Goal: Task Accomplishment & Management: Manage account settings

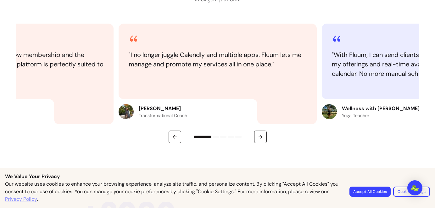
scroll to position [302, 0]
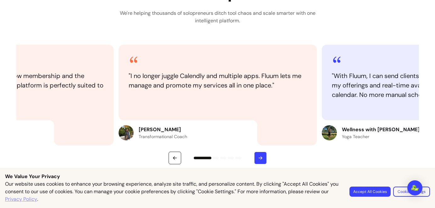
click at [265, 154] on button "button" at bounding box center [260, 157] width 13 height 13
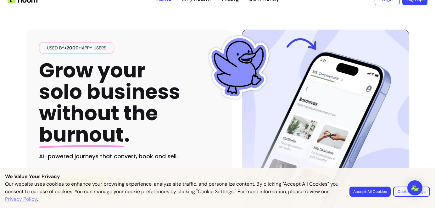
scroll to position [0, 0]
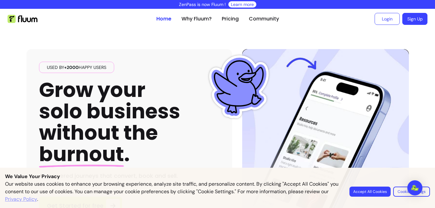
click at [368, 192] on button "Accept All Cookies" at bounding box center [369, 191] width 41 height 10
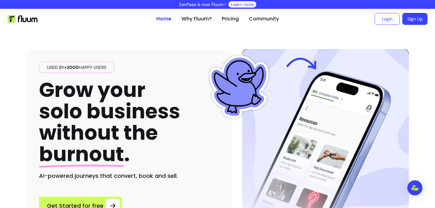
click at [240, 6] on link "Learn more" at bounding box center [242, 4] width 23 height 6
click at [382, 13] on link "Login" at bounding box center [387, 19] width 25 height 12
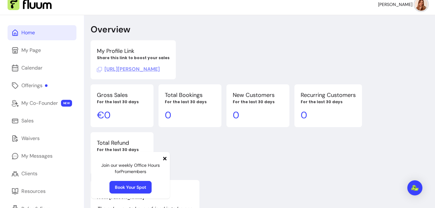
scroll to position [16, 0]
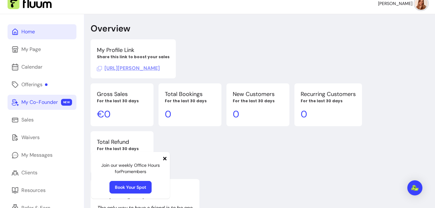
click at [31, 97] on link "My Co-Founder NEW" at bounding box center [42, 102] width 69 height 15
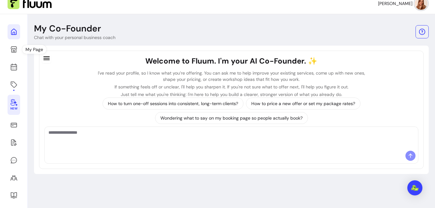
click at [14, 33] on icon at bounding box center [14, 32] width 8 height 8
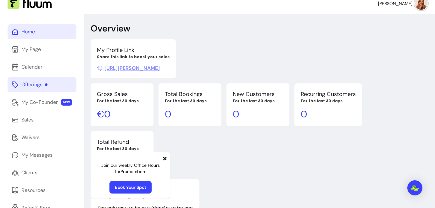
click at [38, 81] on div "Offerings" at bounding box center [34, 85] width 26 height 8
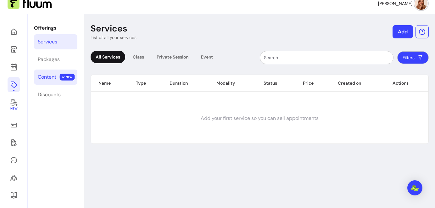
click at [61, 75] on span "NEW" at bounding box center [67, 77] width 15 height 7
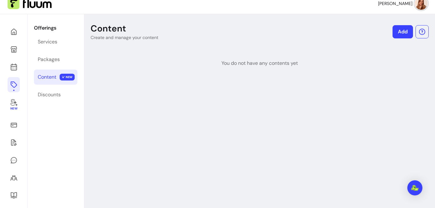
click at [402, 32] on link "Add" at bounding box center [402, 31] width 20 height 13
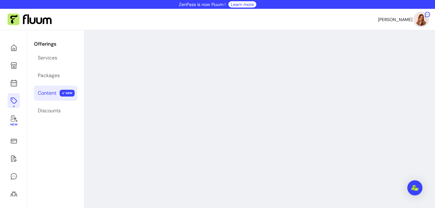
select select "***"
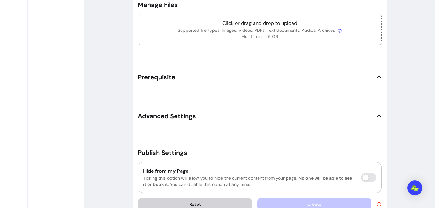
scroll to position [359, 0]
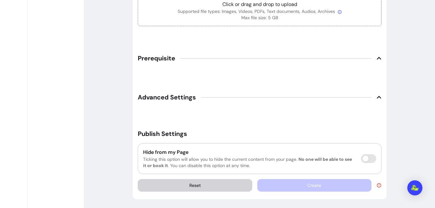
click at [201, 58] on div at bounding box center [275, 58] width 191 height 0
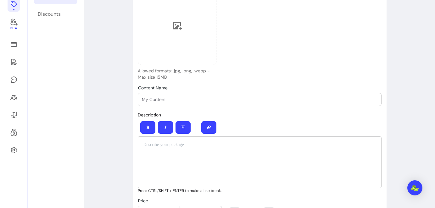
scroll to position [0, 0]
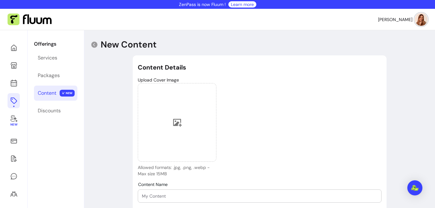
click at [54, 56] on div "Services" at bounding box center [47, 58] width 19 height 8
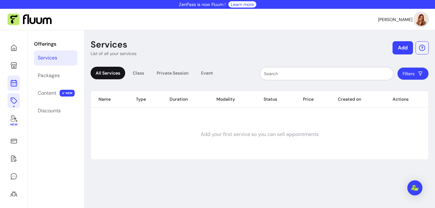
click at [15, 86] on icon at bounding box center [13, 58] width 107 height 90
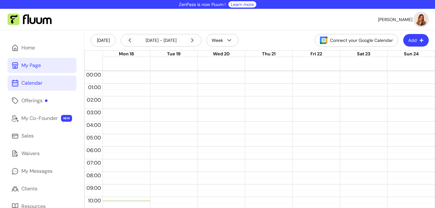
click at [41, 67] on link "My Page" at bounding box center [42, 65] width 69 height 15
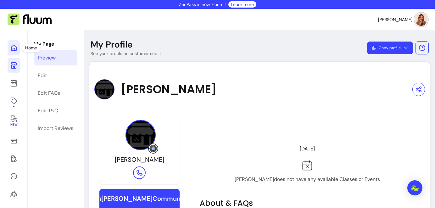
click at [17, 51] on icon at bounding box center [14, 48] width 8 height 8
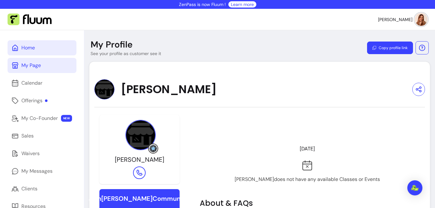
click at [17, 51] on icon at bounding box center [15, 48] width 8 height 8
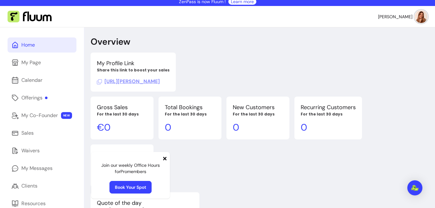
scroll to position [3, 0]
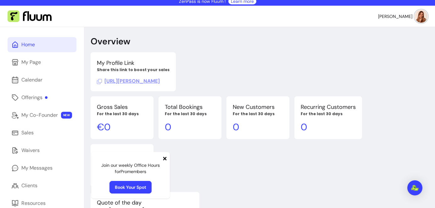
click at [145, 80] on span "[URL][PERSON_NAME]" at bounding box center [128, 81] width 63 height 7
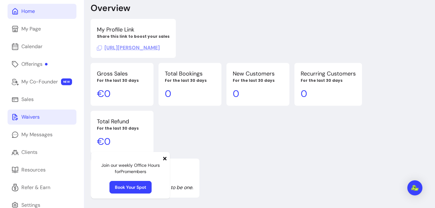
scroll to position [41, 0]
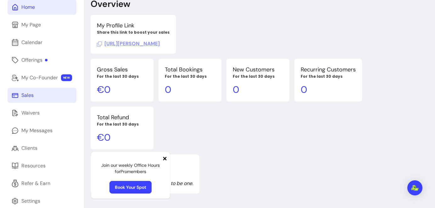
click at [56, 101] on link "Sales" at bounding box center [42, 95] width 69 height 15
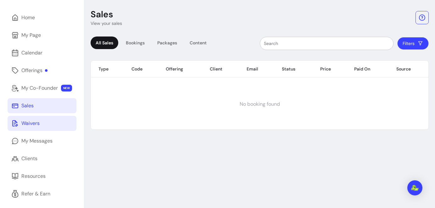
scroll to position [51, 0]
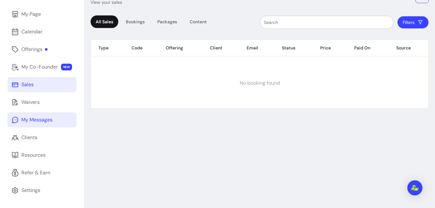
click at [42, 117] on div "My Messages" at bounding box center [36, 120] width 31 height 8
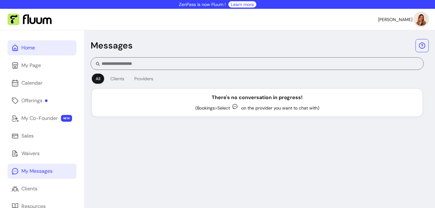
click at [45, 49] on link "Home" at bounding box center [42, 47] width 69 height 15
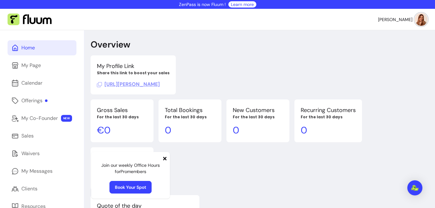
scroll to position [51, 0]
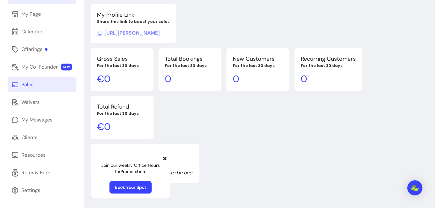
click at [54, 86] on link "Sales" at bounding box center [42, 84] width 69 height 15
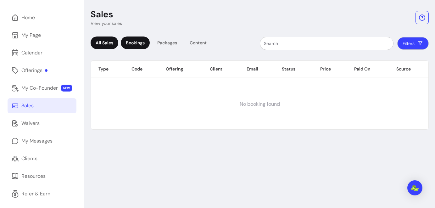
click at [138, 45] on div "Bookings" at bounding box center [135, 42] width 29 height 13
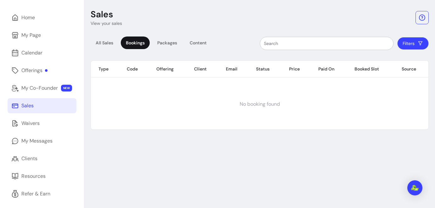
scroll to position [51, 0]
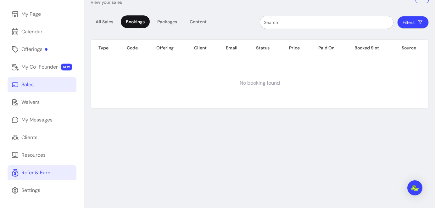
click at [45, 175] on div "Refer & Earn" at bounding box center [35, 173] width 29 height 8
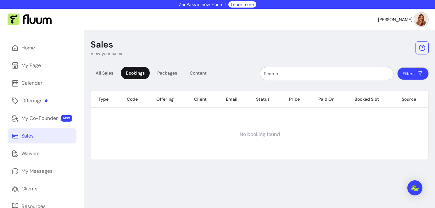
click at [53, 21] on nav "[PERSON_NAME]" at bounding box center [217, 19] width 435 height 21
click at [45, 21] on img at bounding box center [30, 20] width 44 height 12
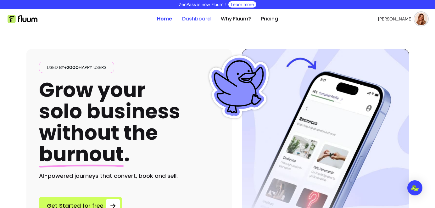
click at [184, 20] on link "Dashboard" at bounding box center [196, 19] width 29 height 8
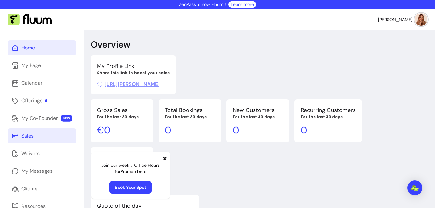
scroll to position [51, 0]
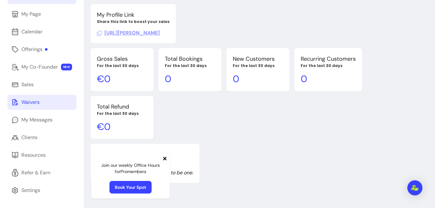
click at [31, 106] on link "Waivers" at bounding box center [42, 102] width 69 height 15
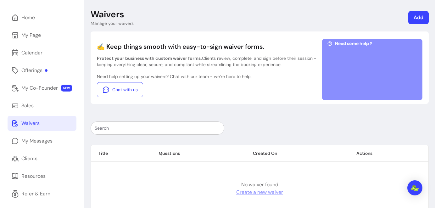
scroll to position [51, 0]
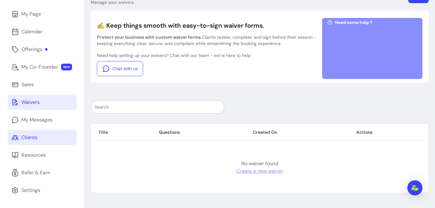
click at [36, 138] on div "Clients" at bounding box center [29, 138] width 16 height 8
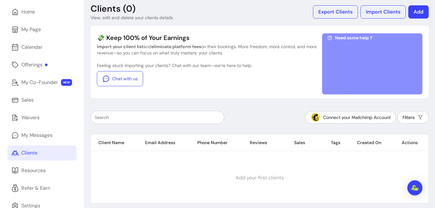
scroll to position [36, 0]
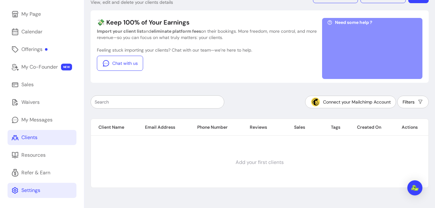
click at [32, 188] on div "Settings" at bounding box center [30, 190] width 19 height 8
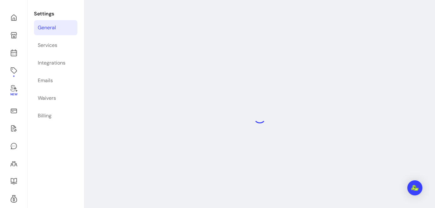
select select "**********"
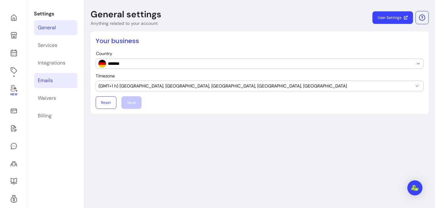
click at [47, 78] on div "Emails" at bounding box center [45, 81] width 15 height 8
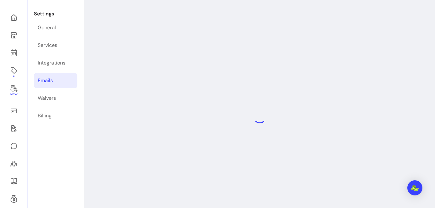
select select "**********"
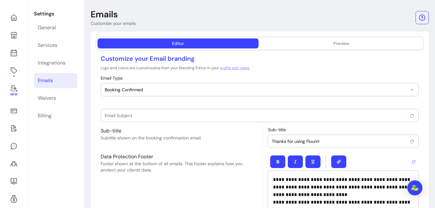
type input "Booking confirmed !"
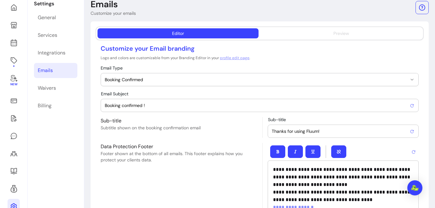
click at [315, 31] on button "Preview" at bounding box center [341, 33] width 161 height 10
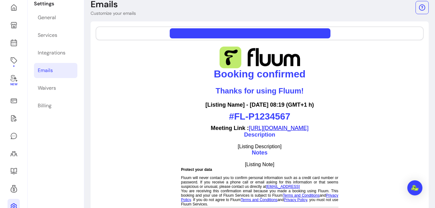
scroll to position [0, 0]
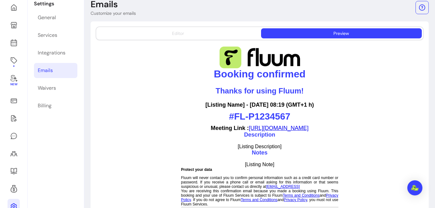
click at [201, 31] on button "Editor" at bounding box center [177, 33] width 161 height 10
select select "**********"
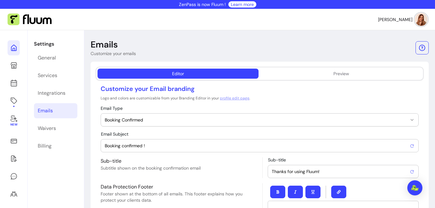
click at [14, 45] on icon at bounding box center [63, 40] width 107 height 90
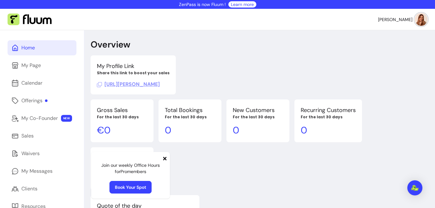
click at [426, 18] on img at bounding box center [421, 19] width 13 height 13
click at [416, 190] on div "Open Intercom Messenger" at bounding box center [414, 187] width 17 height 17
click at [405, 83] on div "My Profile Link Share this link to boost your sales https://fluum.ai/maria-leden" at bounding box center [260, 74] width 338 height 39
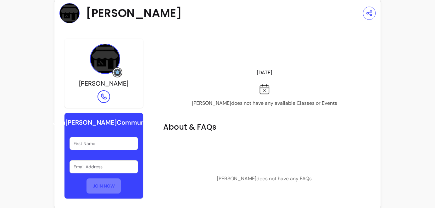
scroll to position [25, 0]
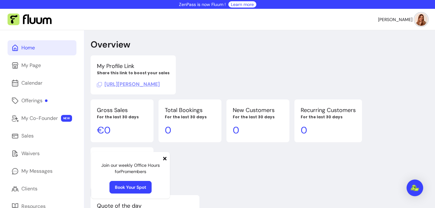
click at [416, 186] on img "Open Intercom Messenger" at bounding box center [414, 187] width 8 height 6
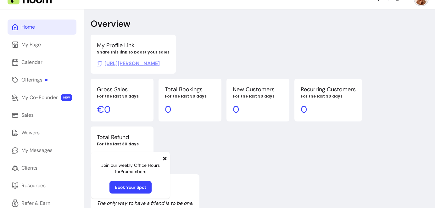
scroll to position [39, 0]
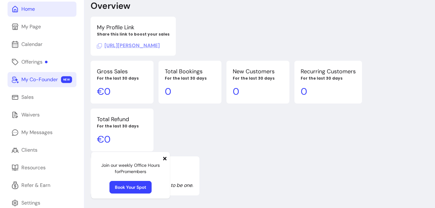
click at [42, 81] on div "My Co-Founder" at bounding box center [39, 80] width 36 height 8
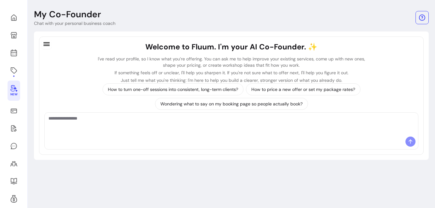
click at [181, 121] on textarea "Ask me anything..." at bounding box center [230, 124] width 365 height 19
type textarea "**********"
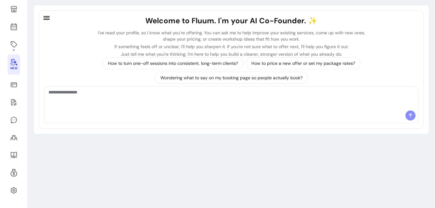
scroll to position [26, 0]
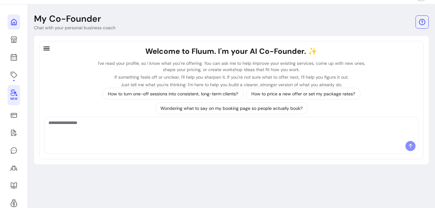
click at [13, 25] on icon at bounding box center [64, 14] width 107 height 90
